Goal: Task Accomplishment & Management: Use online tool/utility

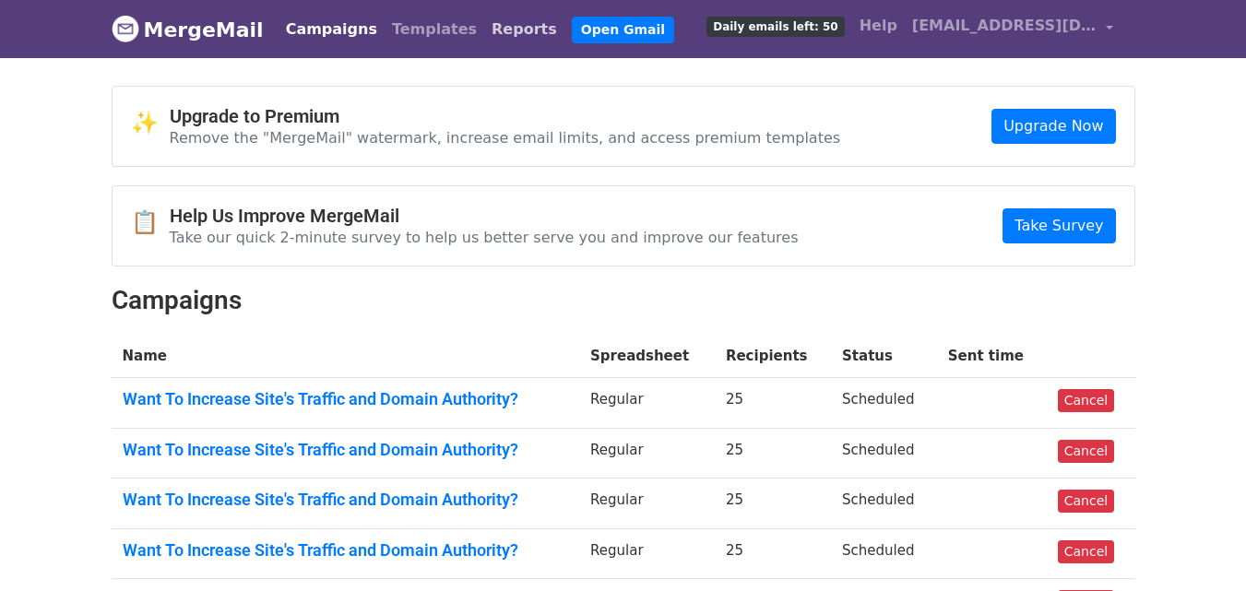
click at [484, 23] on link "Reports" at bounding box center [524, 29] width 80 height 37
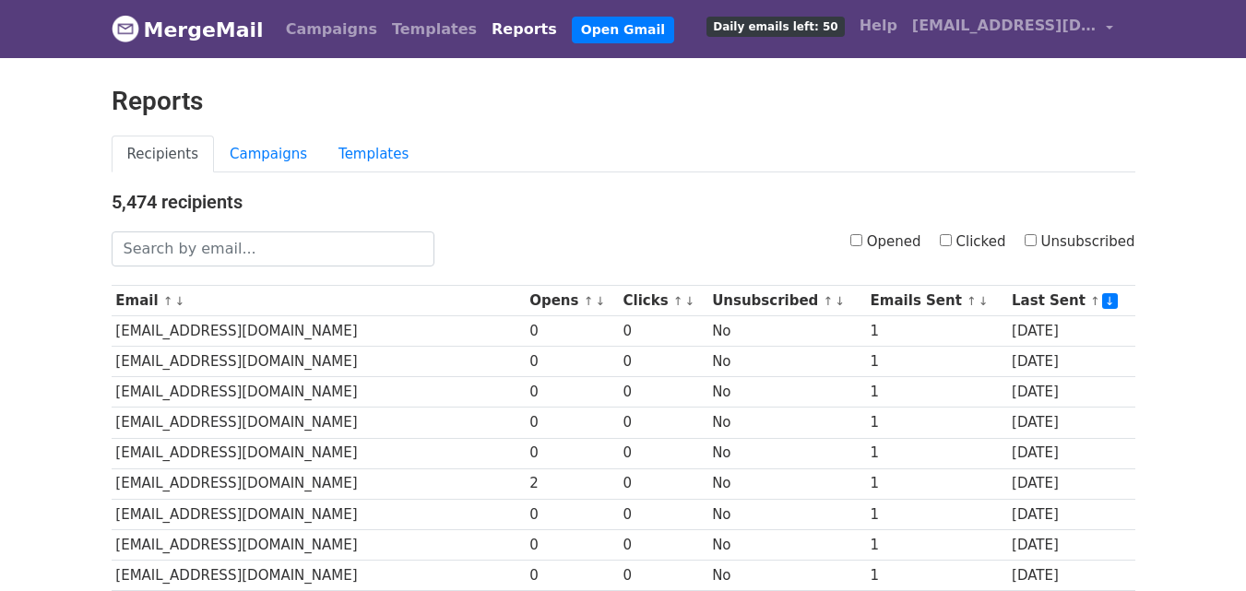
click at [952, 241] on input "Clicked" at bounding box center [946, 240] width 12 height 12
checkbox input "true"
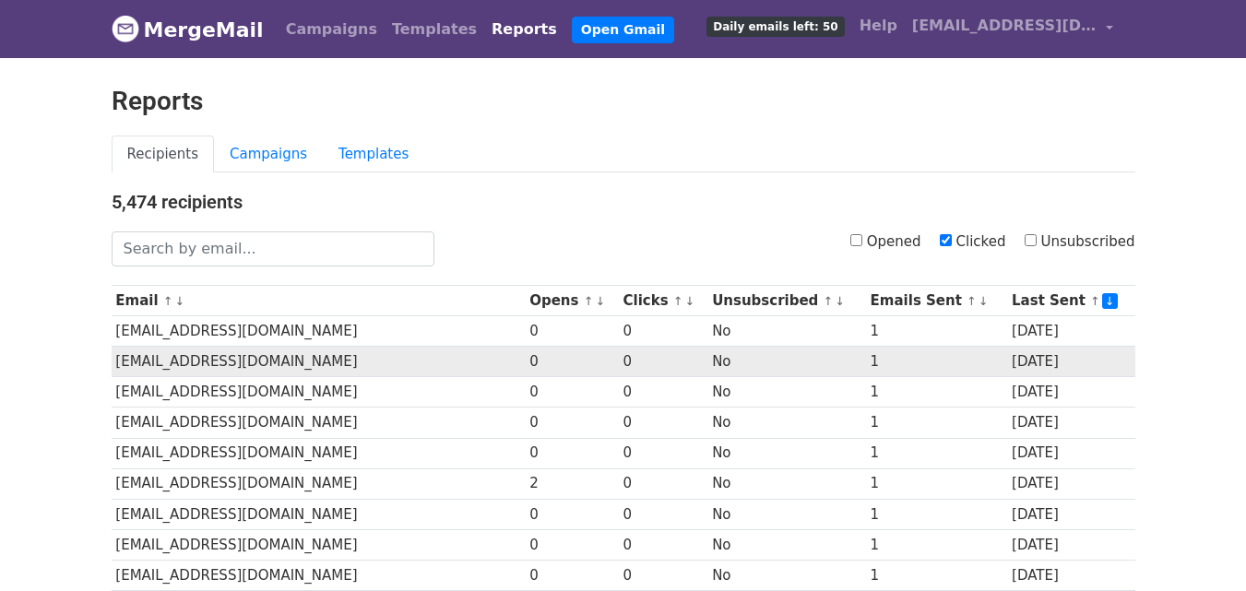
scroll to position [911, 0]
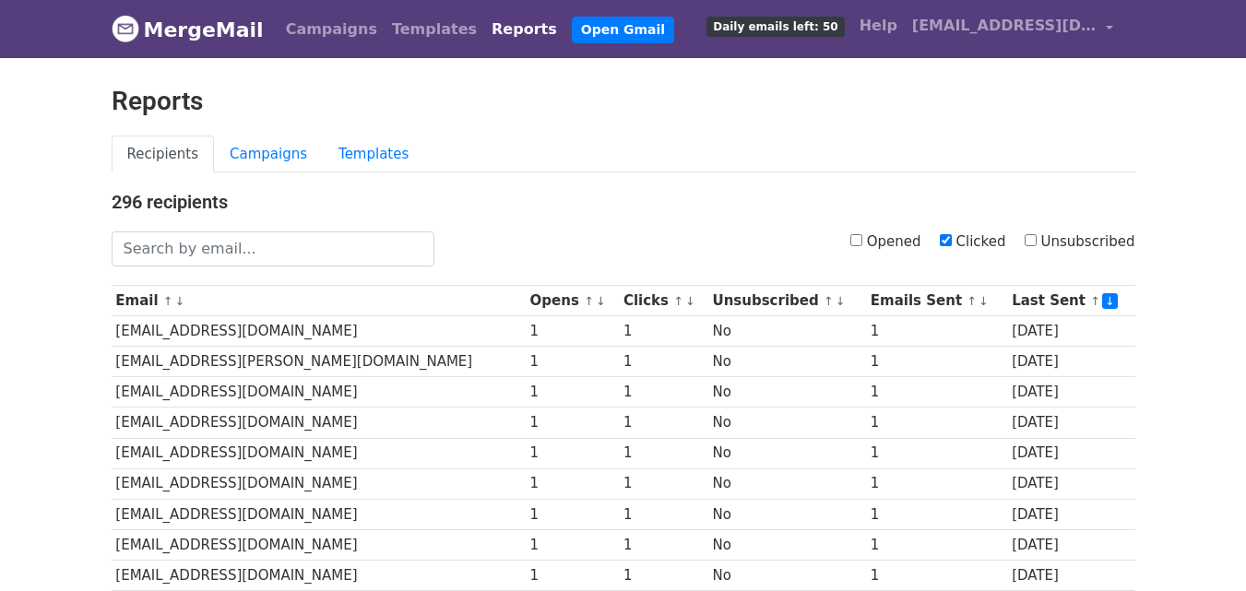
click at [620, 159] on ul "Recipients Campaigns Templates" at bounding box center [624, 155] width 1024 height 38
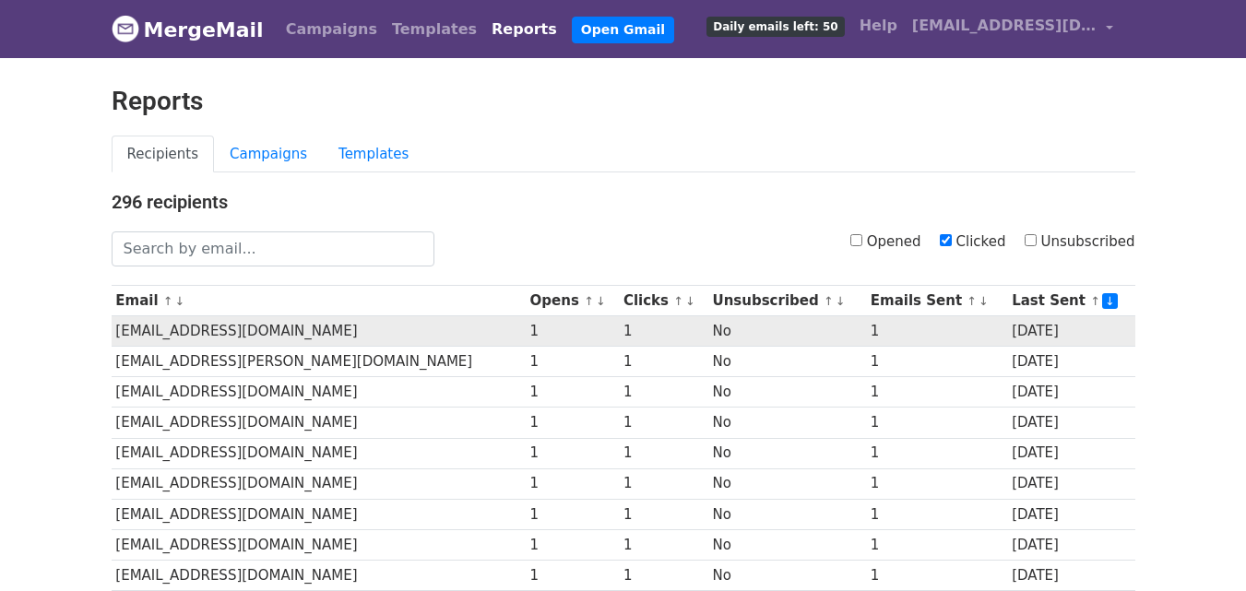
scroll to position [911, 0]
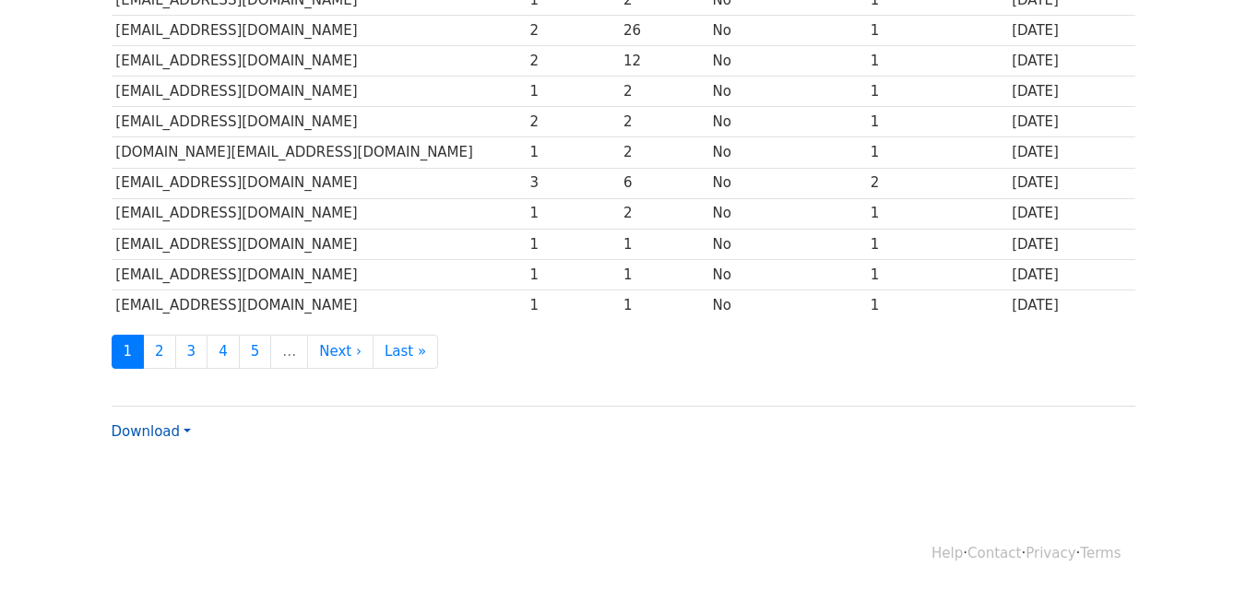
click at [140, 437] on link "Download" at bounding box center [151, 431] width 79 height 17
click at [152, 464] on link "CSV" at bounding box center [186, 467] width 146 height 30
